Goal: Transaction & Acquisition: Purchase product/service

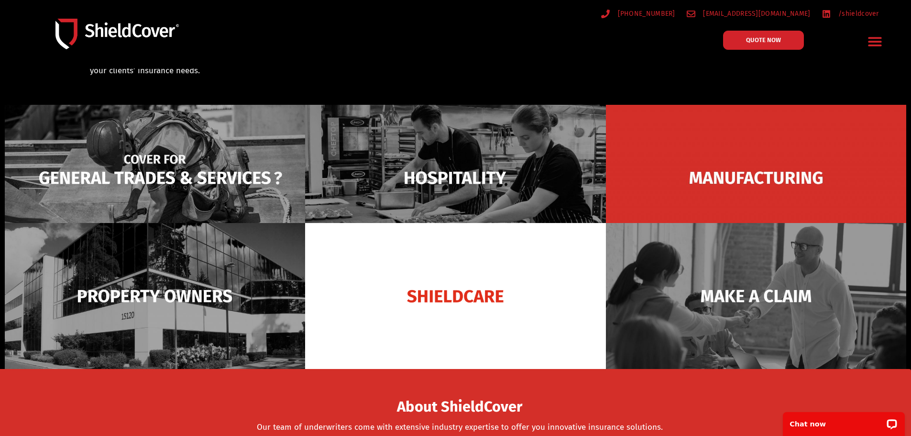
scroll to position [48, 0]
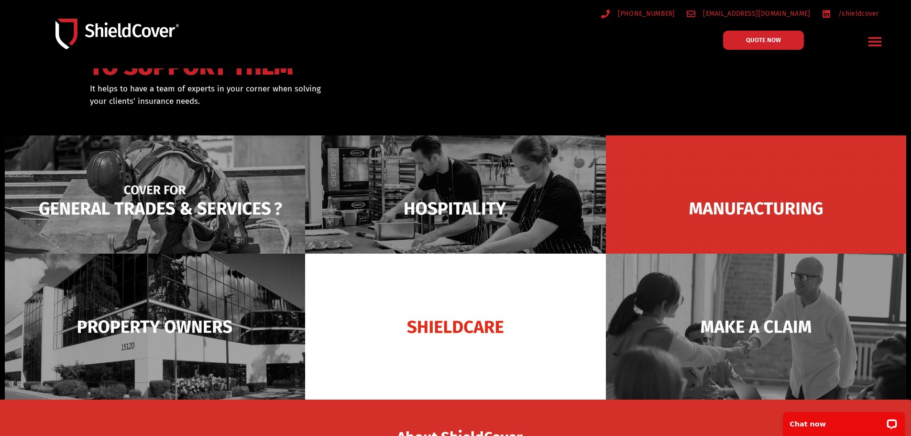
click at [245, 169] on img at bounding box center [155, 208] width 300 height 146
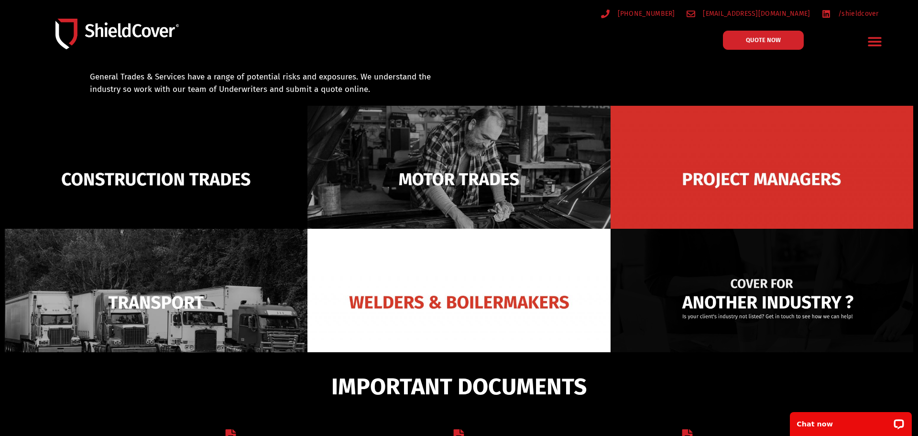
click at [729, 312] on img at bounding box center [762, 302] width 303 height 147
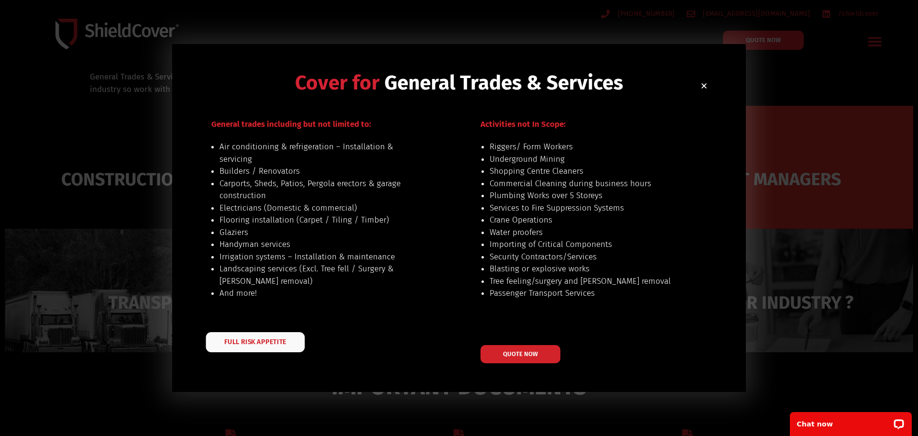
click at [286, 340] on link "FULL RISK APPETITE" at bounding box center [255, 342] width 99 height 20
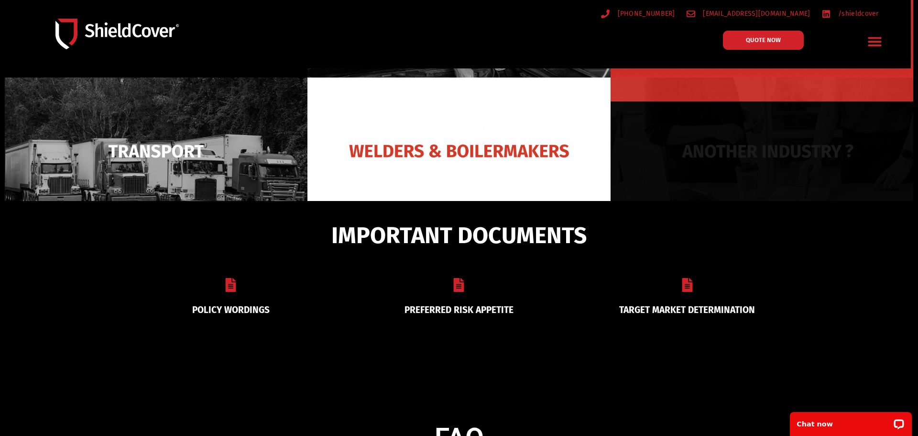
scroll to position [175, 0]
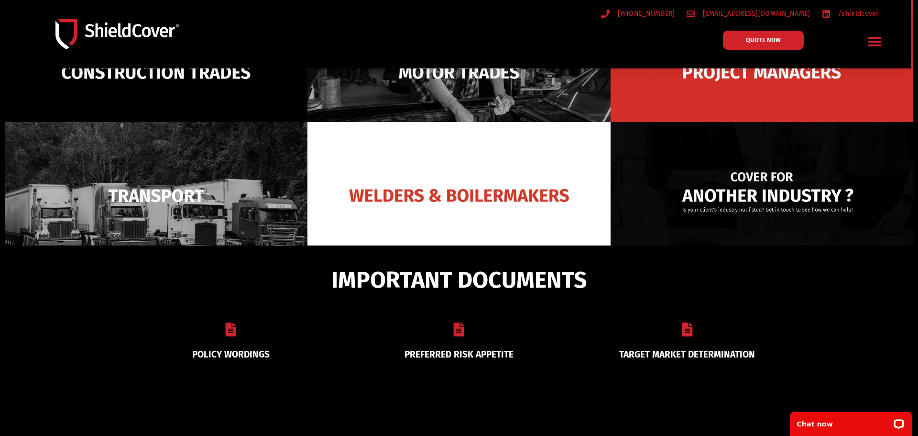
click at [752, 186] on img at bounding box center [762, 195] width 303 height 147
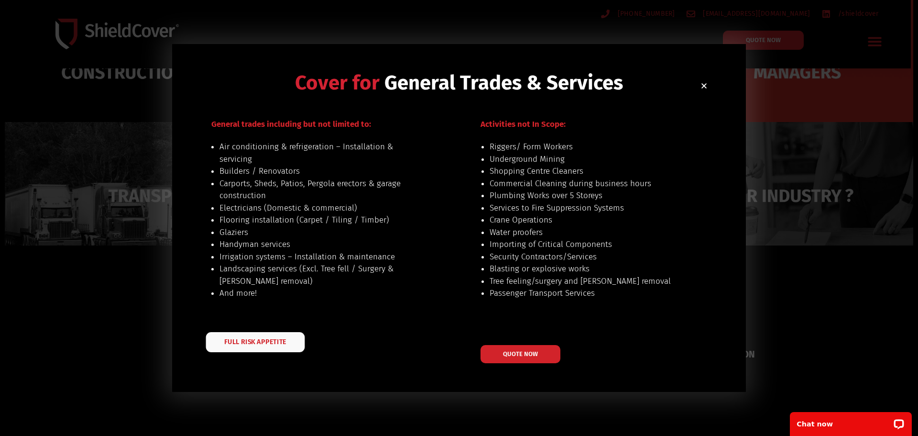
click at [241, 344] on span "FULL RISK APPETITE" at bounding box center [255, 341] width 62 height 7
